Goal: Task Accomplishment & Management: Manage account settings

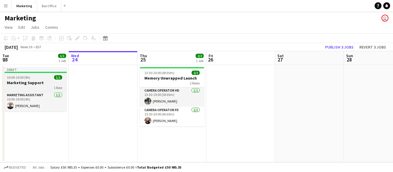
click at [20, 87] on div "1 Role" at bounding box center [34, 87] width 64 height 5
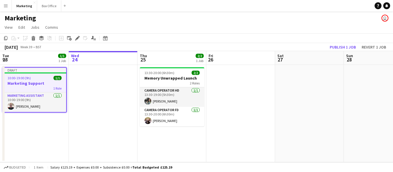
click at [96, 101] on app-date-cell at bounding box center [103, 113] width 69 height 97
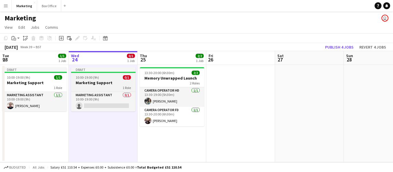
click at [91, 78] on span "10:00-19:00 (9h)" at bounding box center [87, 77] width 23 height 4
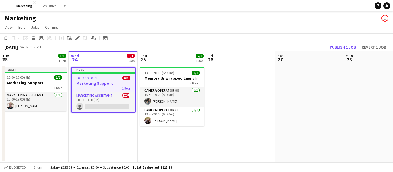
click at [98, 89] on div "1 Role" at bounding box center [103, 88] width 63 height 5
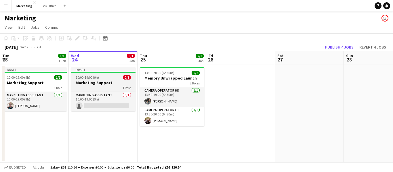
scroll to position [0, 137]
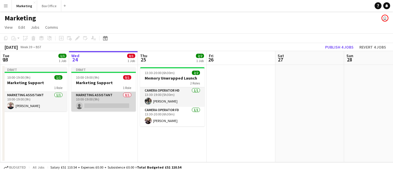
click at [102, 101] on app-card-role "Marketing Assistant 0/1 10:00-19:00 (9h) single-neutral-actions" at bounding box center [103, 102] width 64 height 20
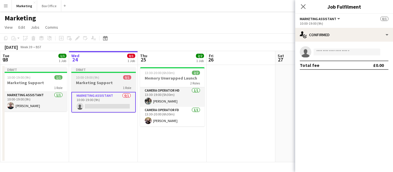
click at [95, 86] on div "1 Role" at bounding box center [103, 87] width 64 height 5
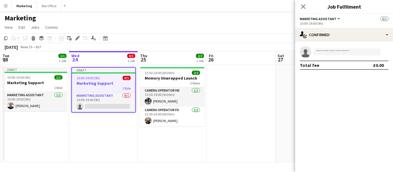
click at [321, 20] on span "Marketing Assistant" at bounding box center [318, 19] width 37 height 4
click at [93, 79] on span "10:00-19:00 (9h)" at bounding box center [87, 78] width 23 height 4
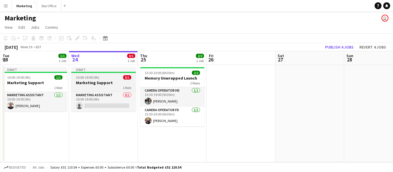
click at [84, 81] on h3 "Marketing Support" at bounding box center [103, 82] width 64 height 5
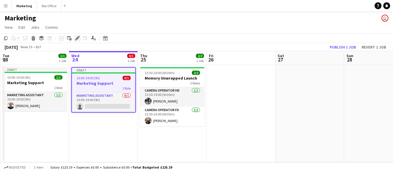
click at [77, 38] on icon "Edit" at bounding box center [77, 38] width 5 height 5
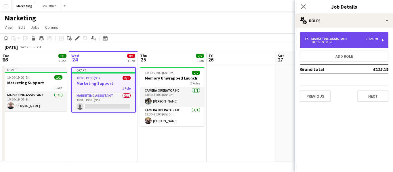
click at [325, 39] on div "Marketing Assistant" at bounding box center [330, 39] width 39 height 4
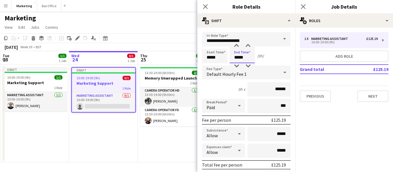
click at [238, 58] on input "*****" at bounding box center [241, 56] width 25 height 14
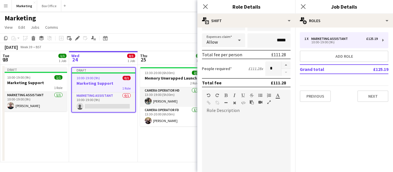
scroll to position [188, 0]
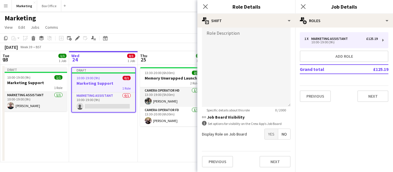
type input "*****"
click at [99, 143] on app-date-cell "Draft 10:00-19:00 (9h) 0/1 Marketing Support 1 Role Marketing Assistant 0/1 10:…" at bounding box center [103, 113] width 69 height 97
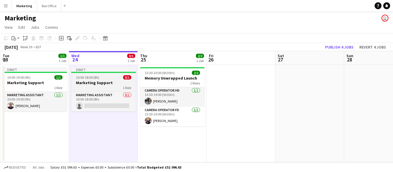
click at [89, 85] on div "1 Role" at bounding box center [103, 87] width 64 height 5
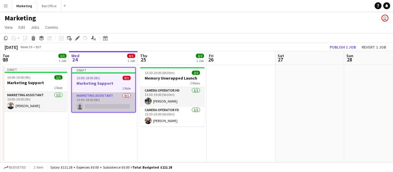
click at [96, 100] on app-card-role "Marketing Assistant 0/1 10:00-18:00 (8h) single-neutral-actions" at bounding box center [103, 103] width 63 height 20
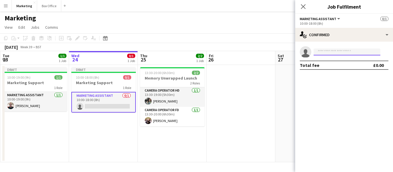
click at [332, 51] on input at bounding box center [346, 52] width 67 height 7
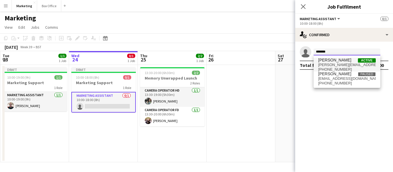
type input "*******"
click at [331, 63] on span "[PERSON_NAME][EMAIL_ADDRESS][PERSON_NAME][DOMAIN_NAME]" at bounding box center [346, 65] width 57 height 5
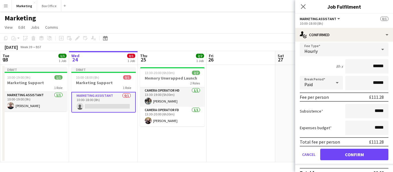
scroll to position [33, 0]
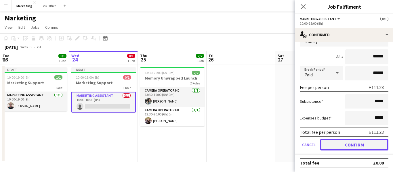
click at [352, 144] on button "Confirm" at bounding box center [354, 144] width 68 height 11
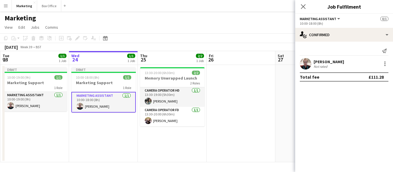
scroll to position [0, 0]
